Goal: Information Seeking & Learning: Check status

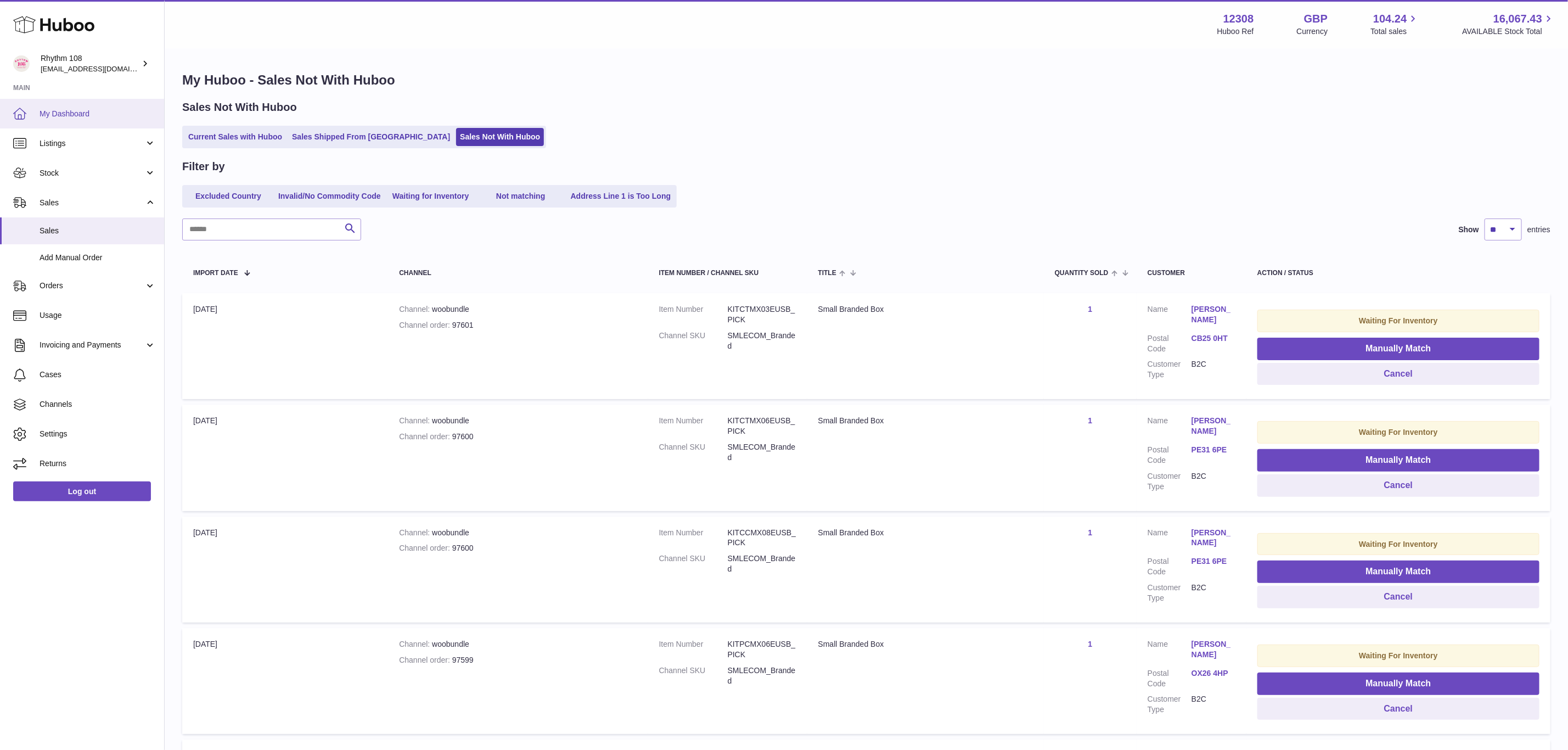
click at [46, 118] on span "My Dashboard" at bounding box center [98, 113] width 117 height 10
click at [56, 118] on span "My Dashboard" at bounding box center [98, 113] width 117 height 10
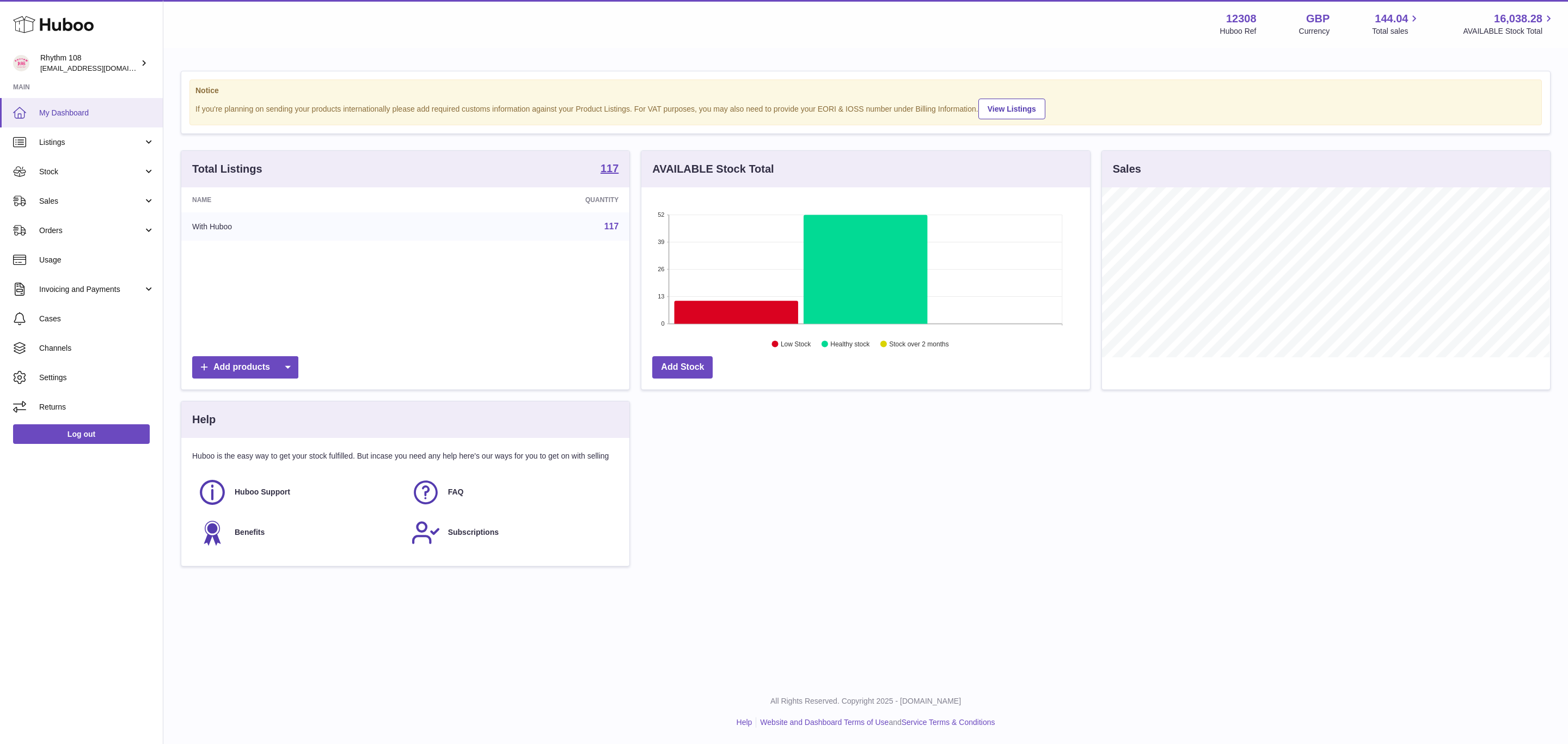
scroll to position [170, 447]
click at [68, 198] on span "Sales" at bounding box center [91, 201] width 104 height 10
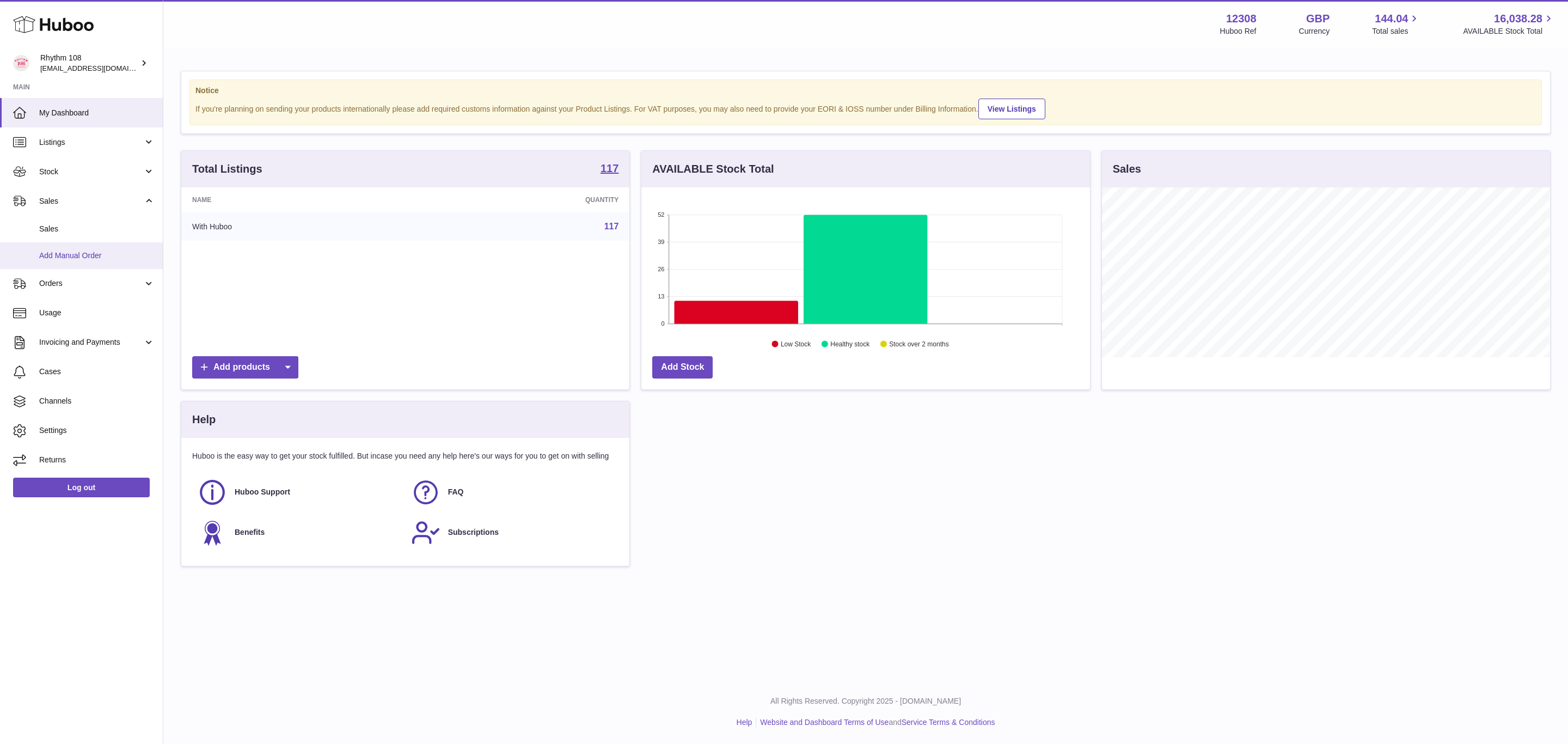
click at [85, 257] on span "Add Manual Order" at bounding box center [97, 255] width 116 height 10
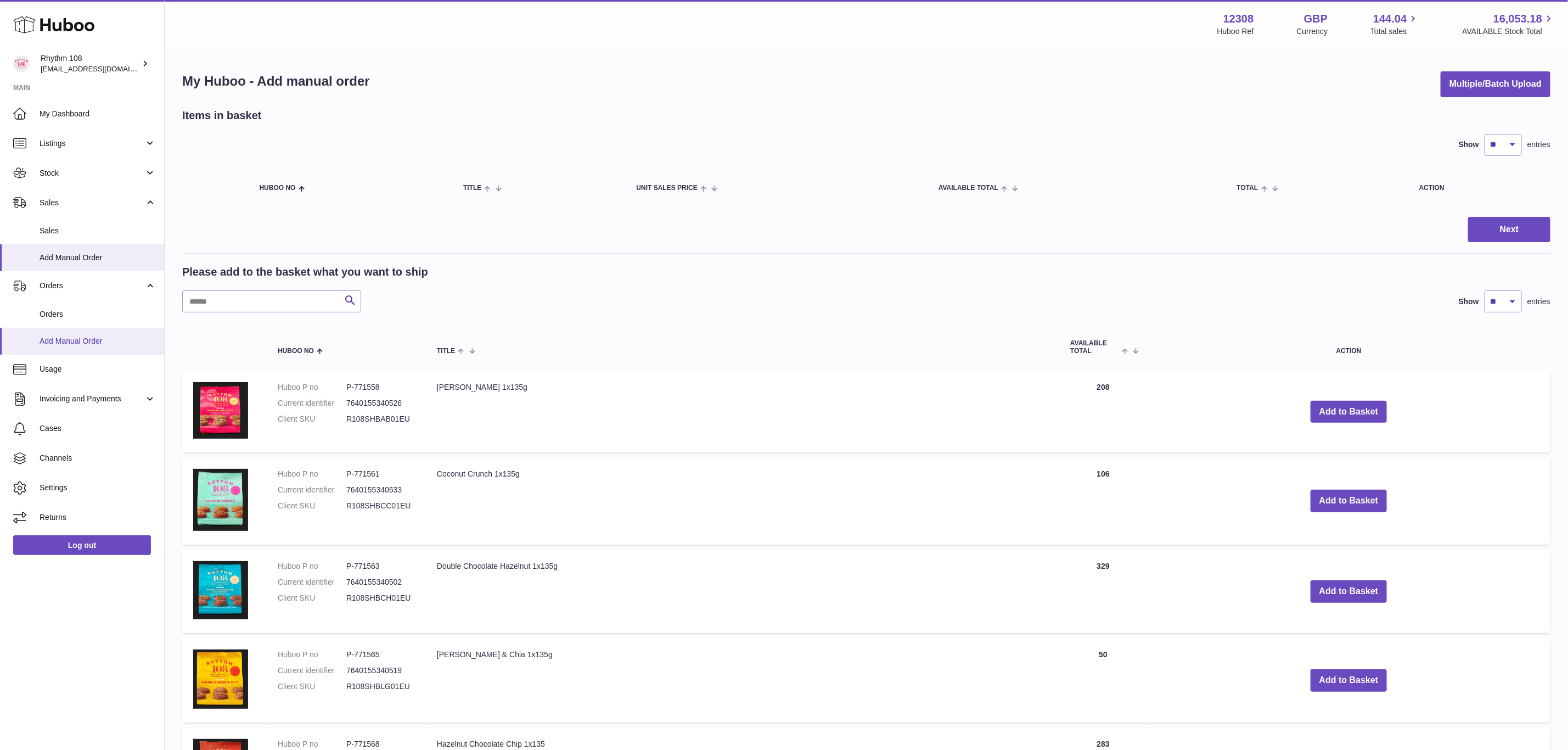
click at [77, 343] on span "Add Manual Order" at bounding box center [98, 340] width 117 height 10
click at [81, 221] on link "Sales" at bounding box center [82, 231] width 164 height 27
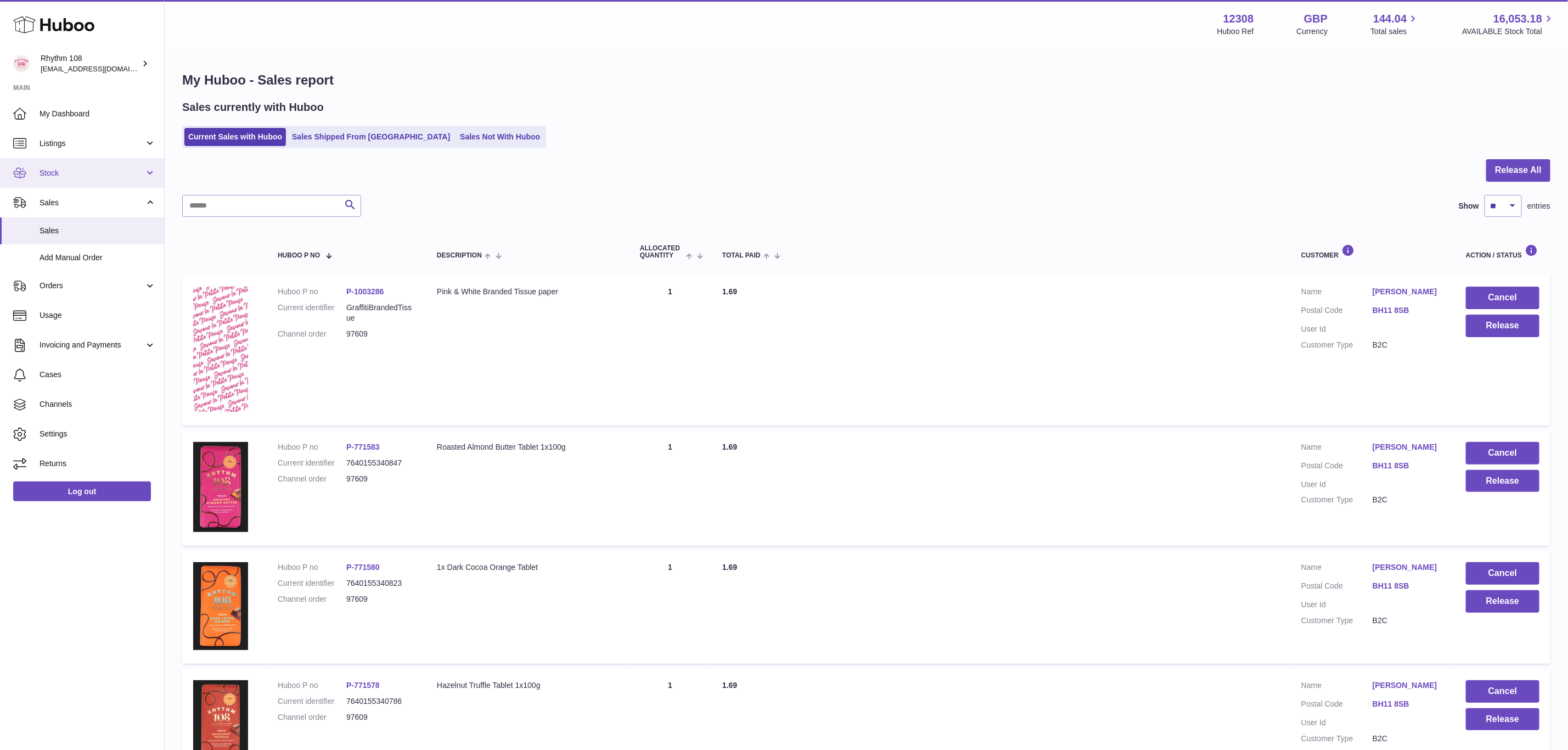
click at [88, 168] on span "Stock" at bounding box center [92, 173] width 105 height 10
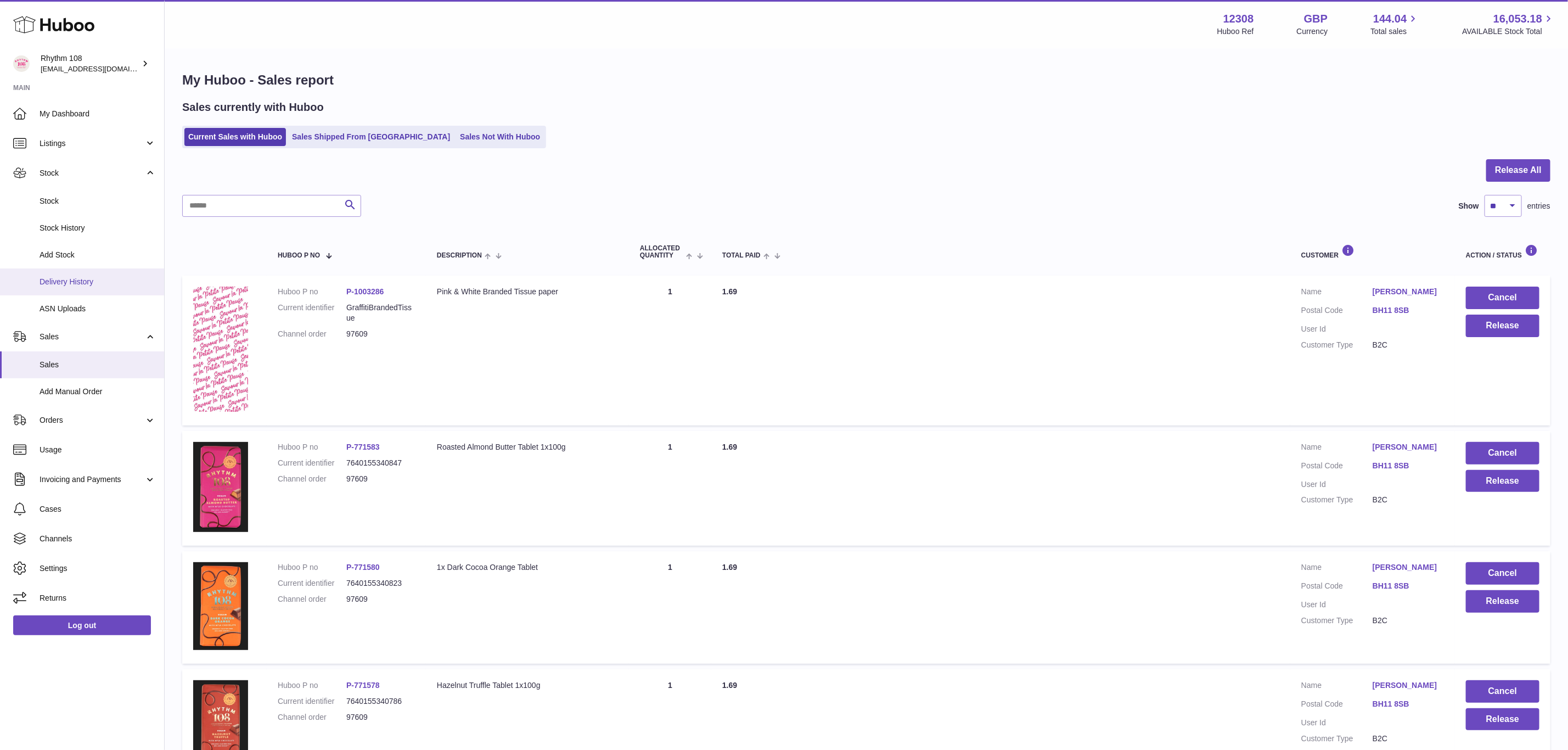
click at [63, 275] on link "Delivery History" at bounding box center [82, 282] width 164 height 27
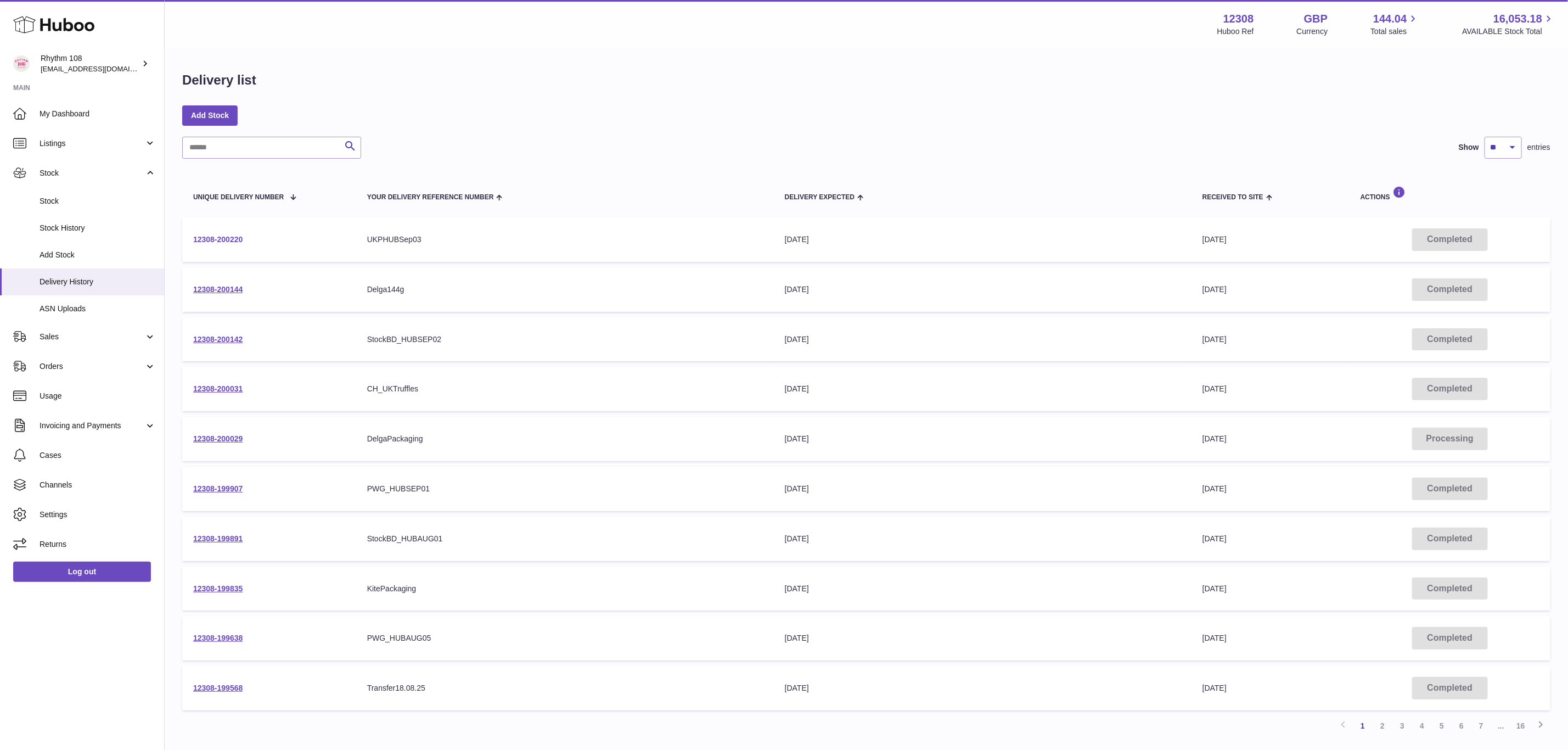
click at [236, 239] on link "12308-200220" at bounding box center [217, 239] width 49 height 9
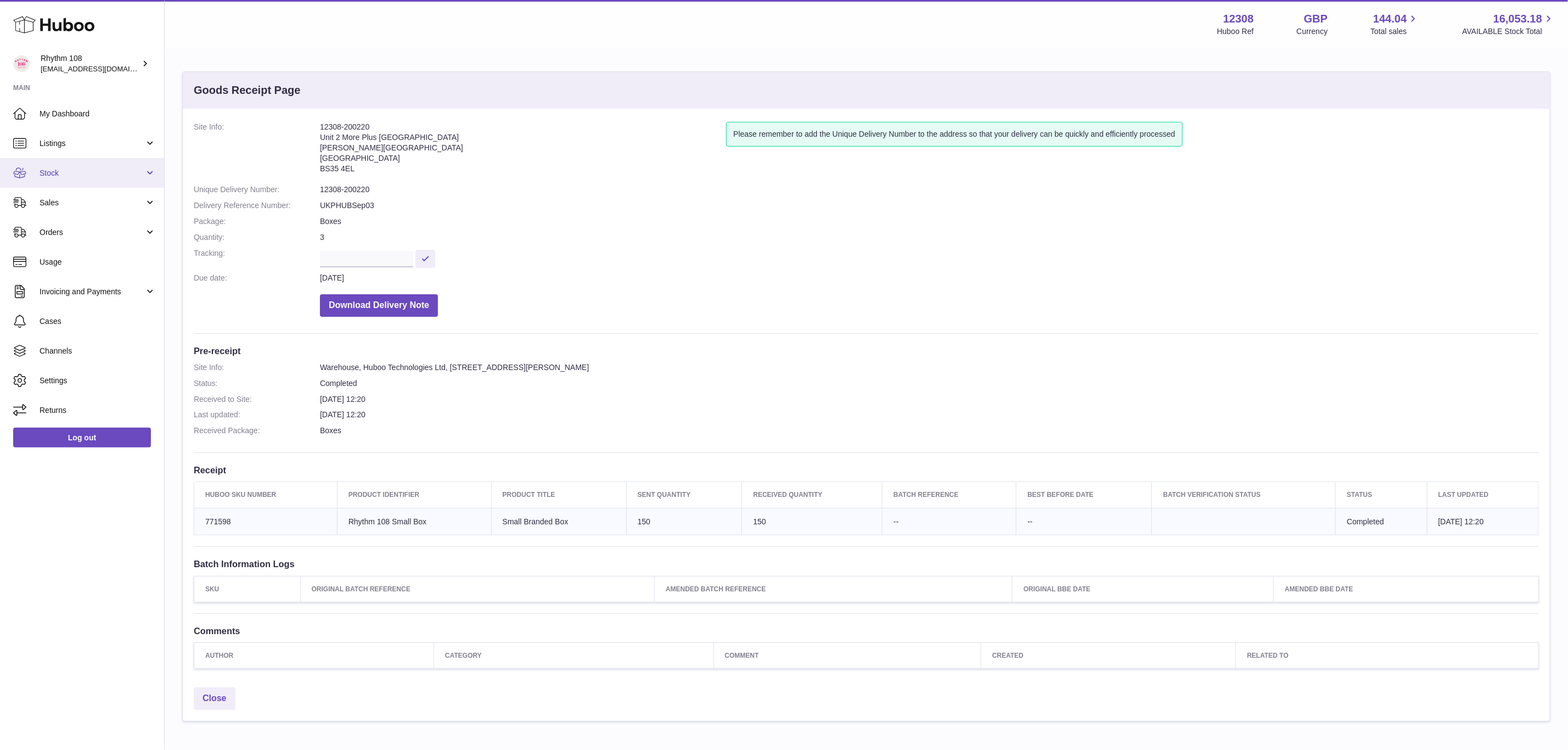
click at [61, 168] on span "Stock" at bounding box center [92, 173] width 105 height 10
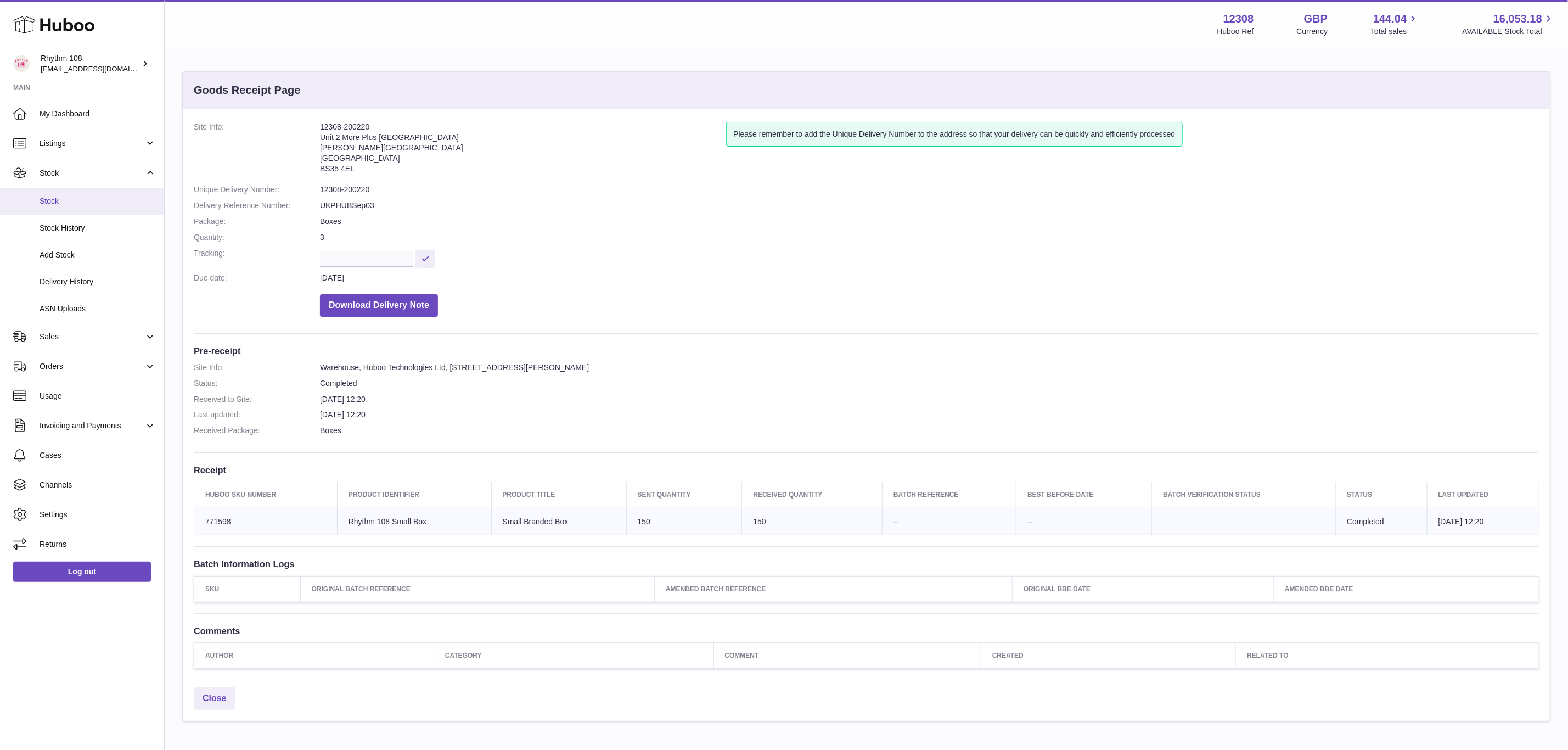
click at [74, 207] on link "Stock" at bounding box center [82, 201] width 164 height 27
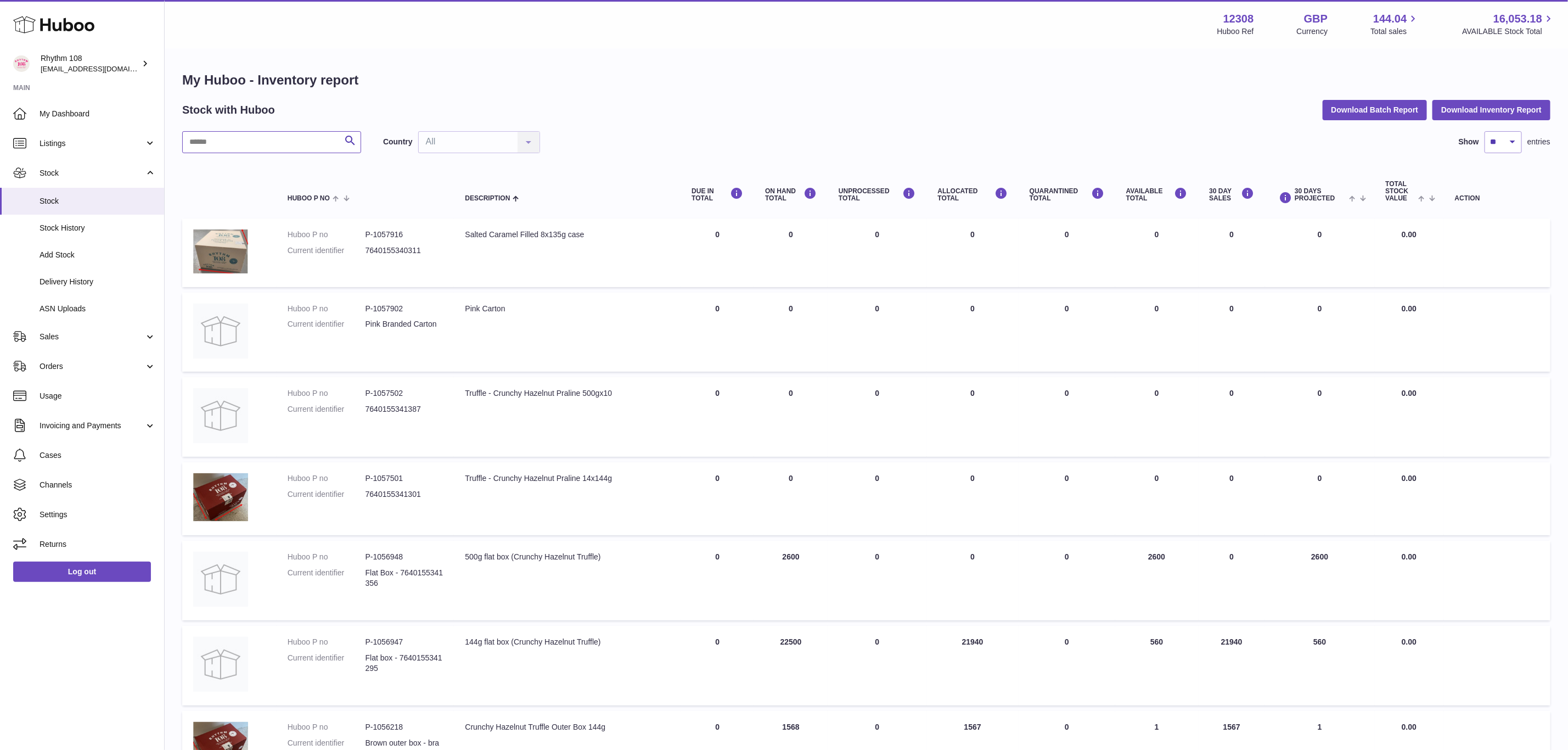
click at [214, 133] on input "text" at bounding box center [271, 142] width 179 height 22
type input "*"
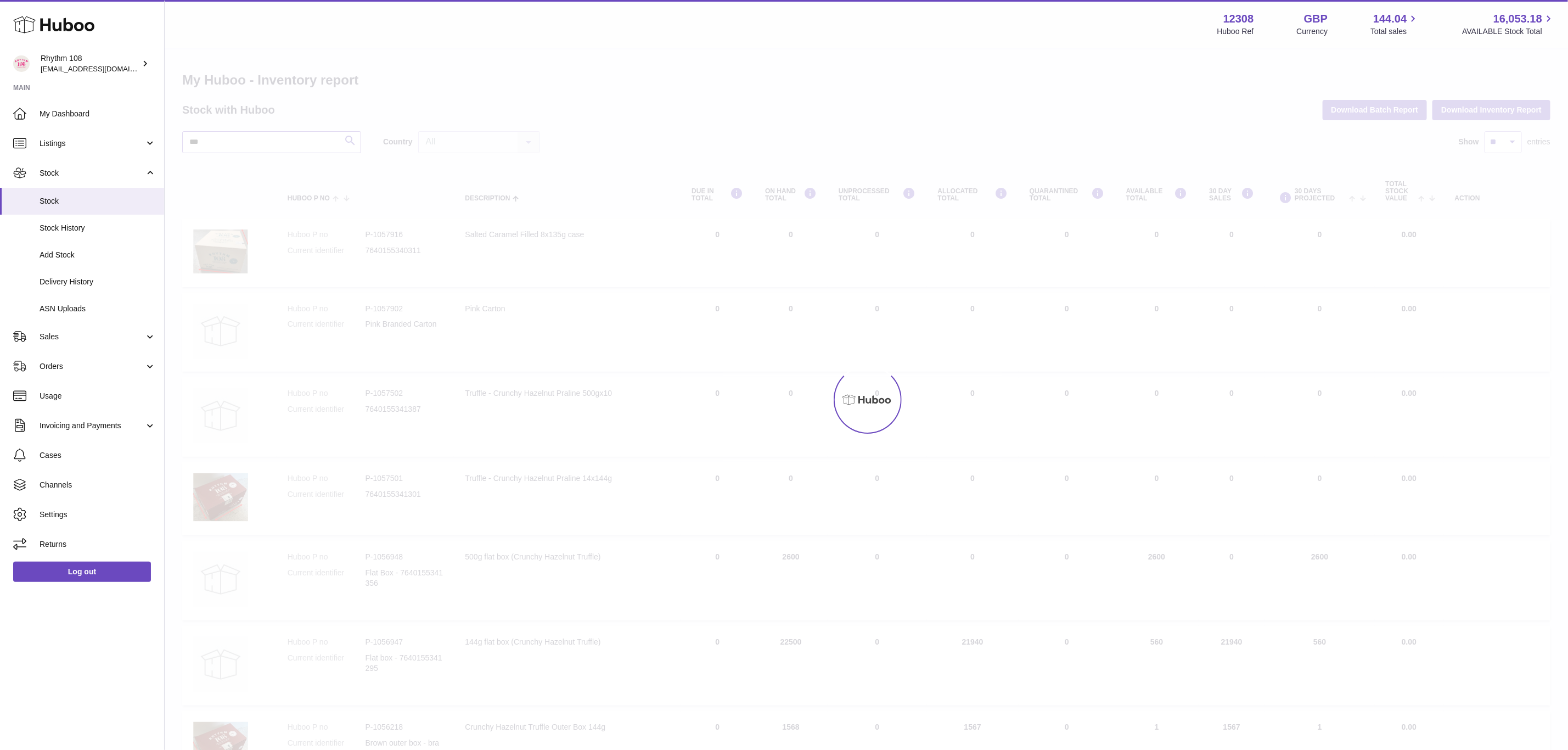
type input "***"
